Goal: Book appointment/travel/reservation

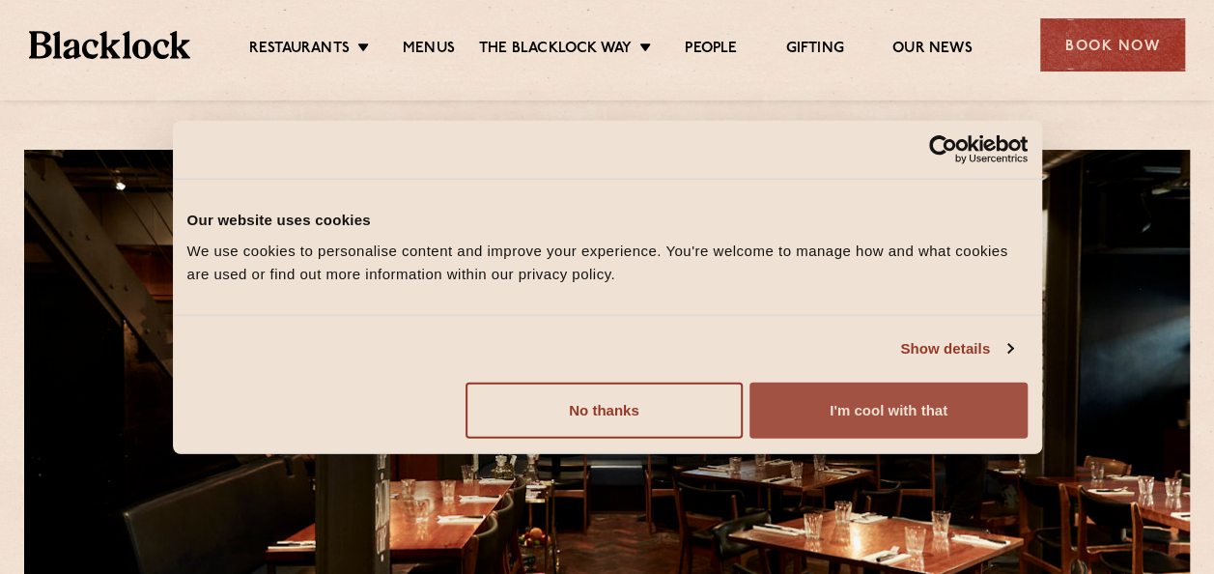
click at [797, 415] on button "I'm cool with that" at bounding box center [888, 410] width 277 height 56
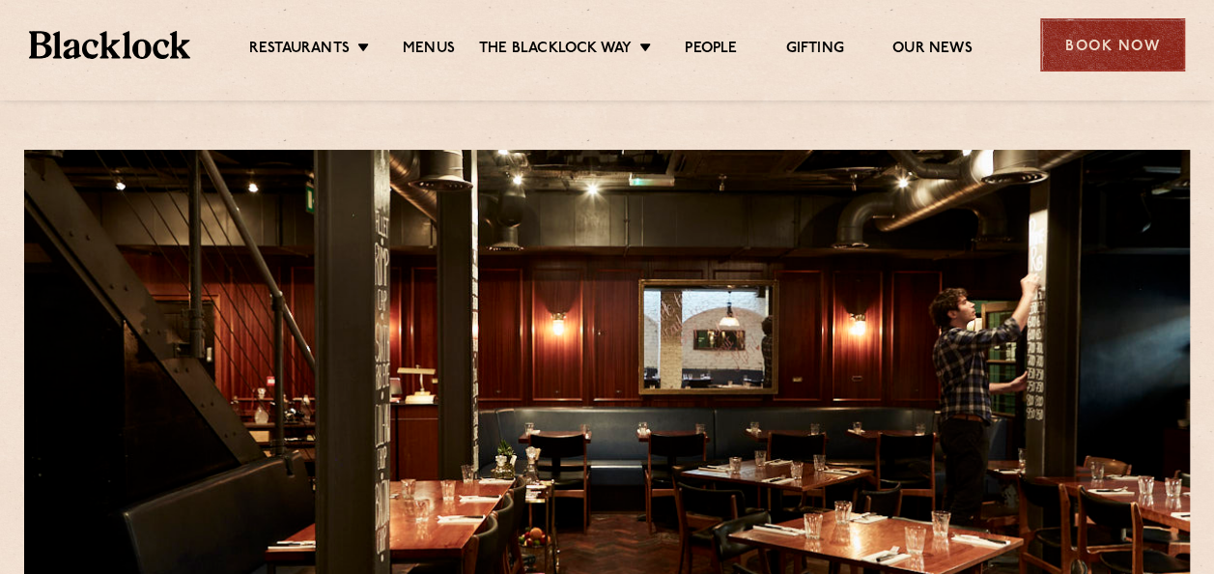
click at [1063, 45] on div "Book Now" at bounding box center [1112, 44] width 145 height 53
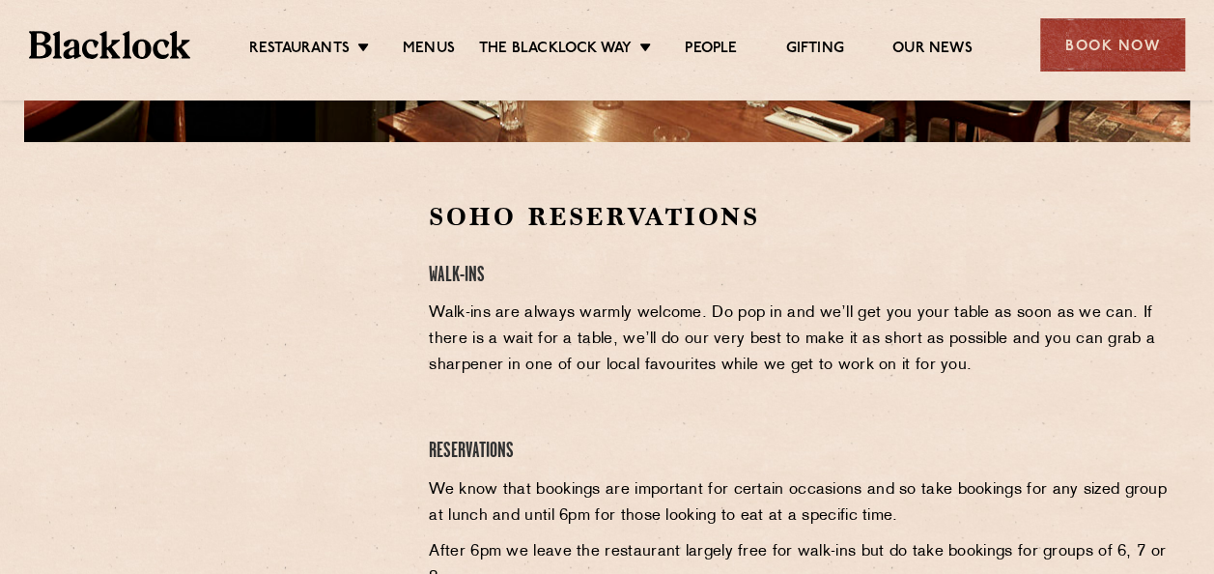
scroll to position [539, 0]
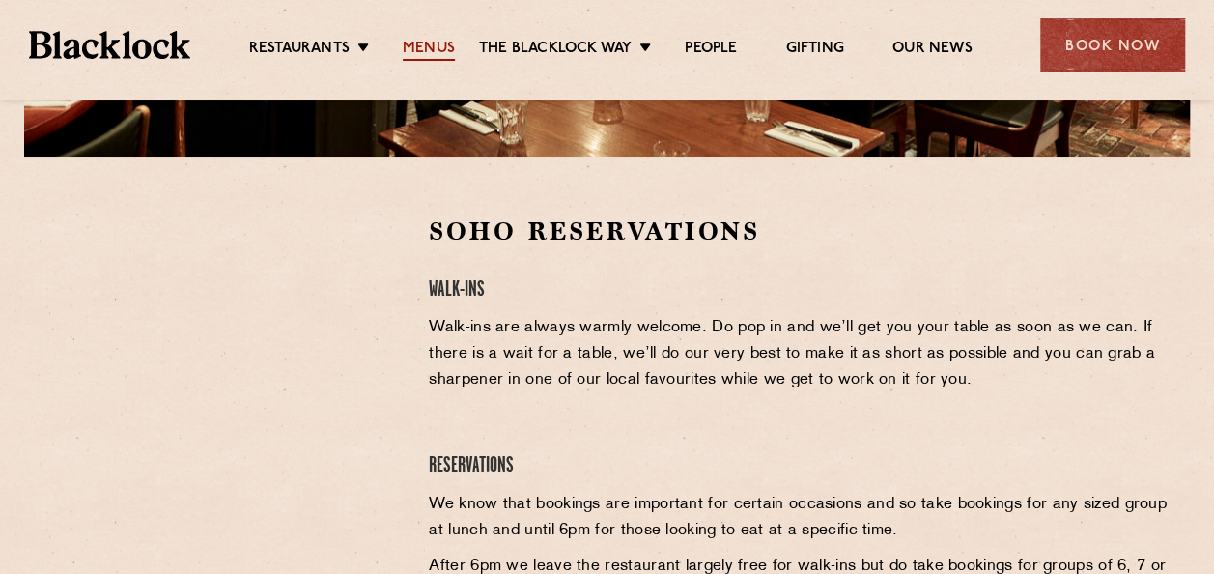
click at [423, 40] on link "Menus" at bounding box center [429, 50] width 52 height 21
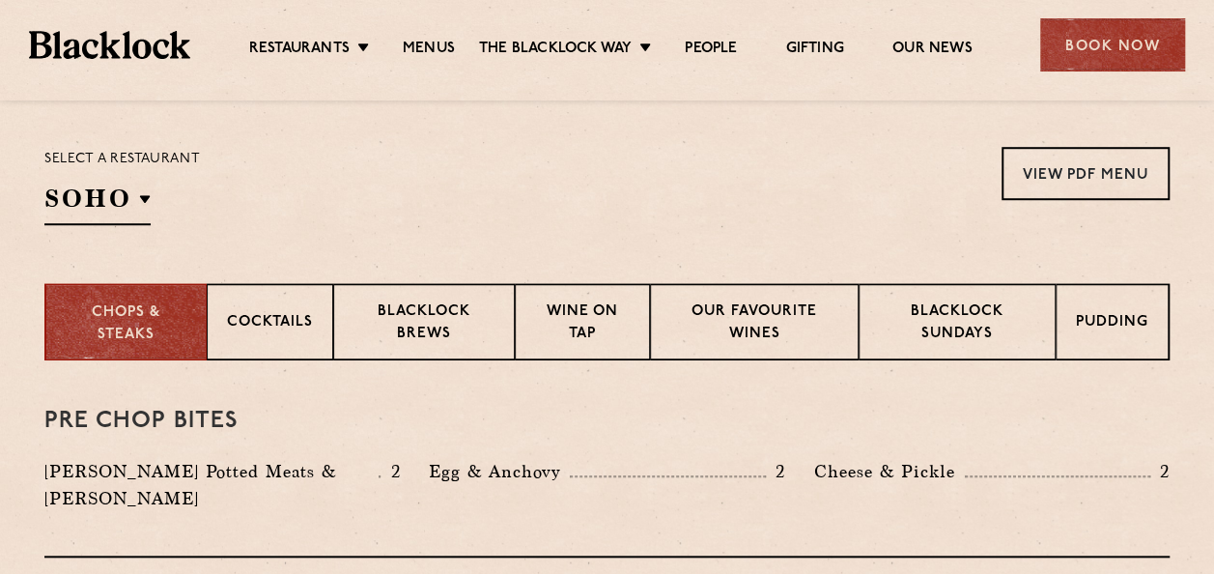
scroll to position [621, 0]
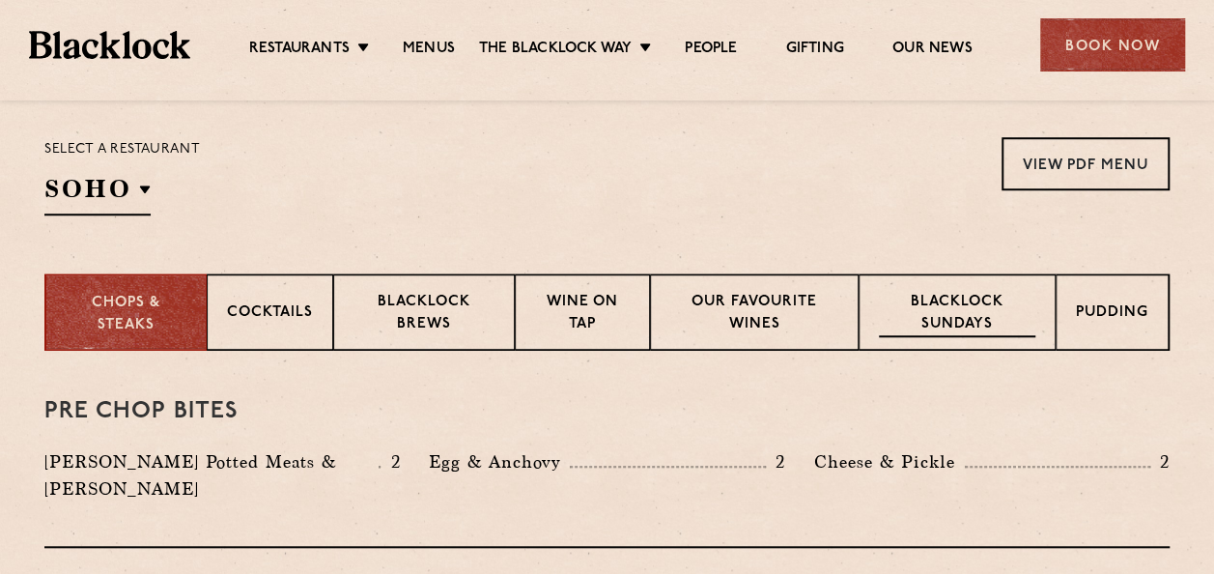
click at [926, 320] on p "Blacklock Sundays" at bounding box center [957, 314] width 156 height 45
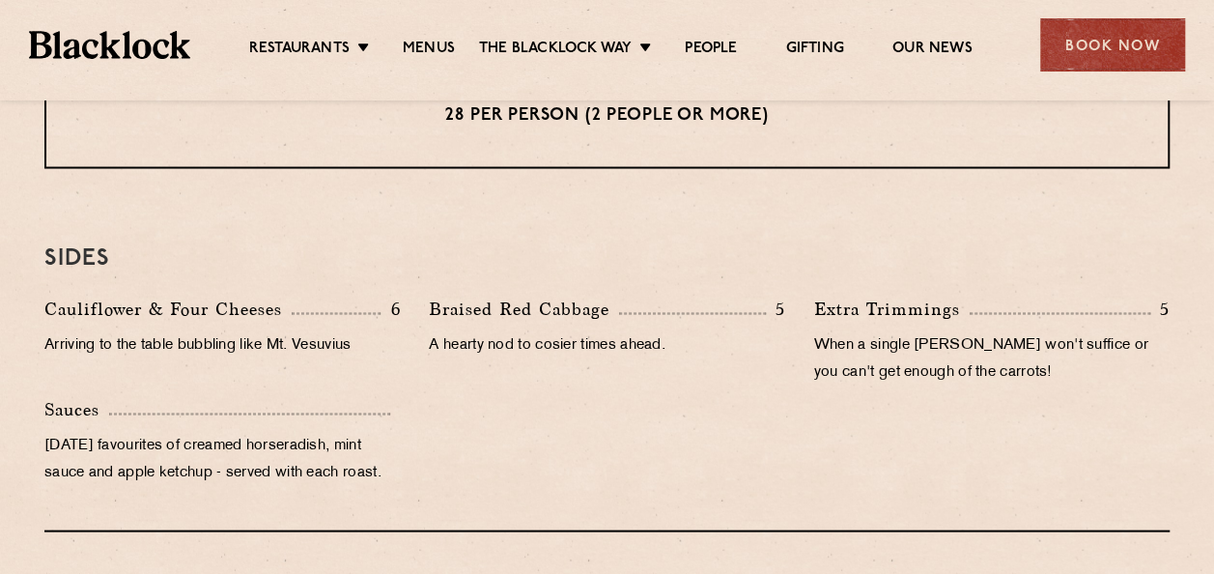
scroll to position [1805, 0]
